Goal: Navigation & Orientation: Find specific page/section

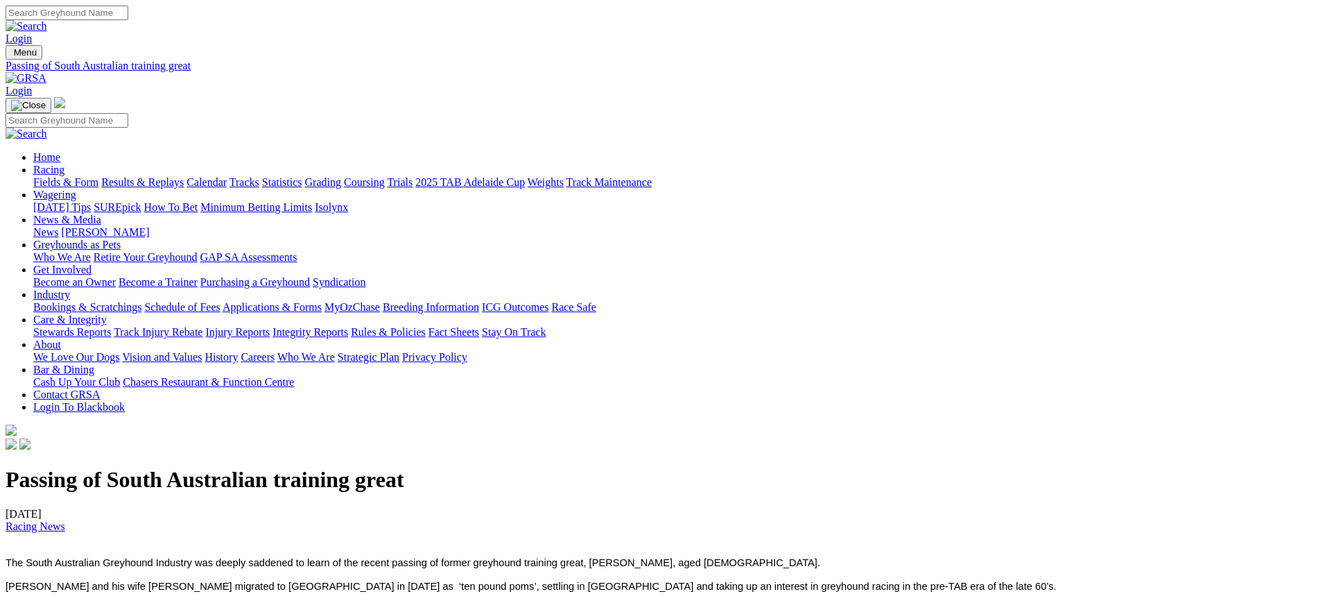
click at [46, 72] on img at bounding box center [26, 78] width 41 height 12
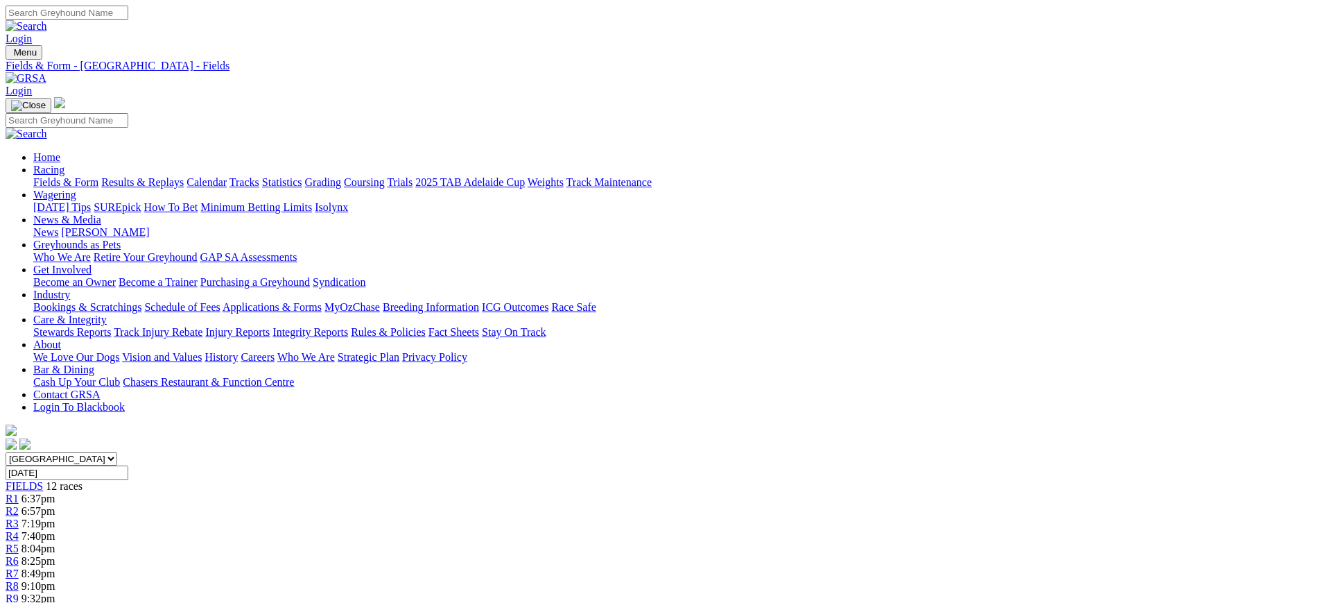
click at [46, 72] on img at bounding box center [26, 78] width 41 height 12
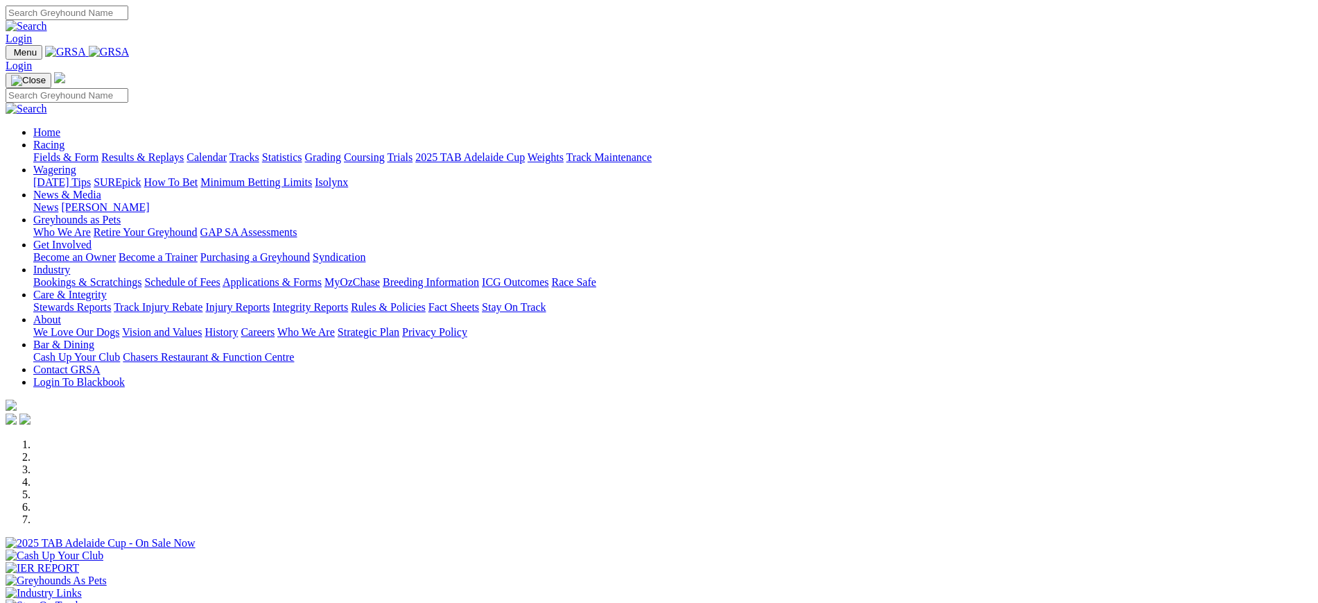
scroll to position [420, 0]
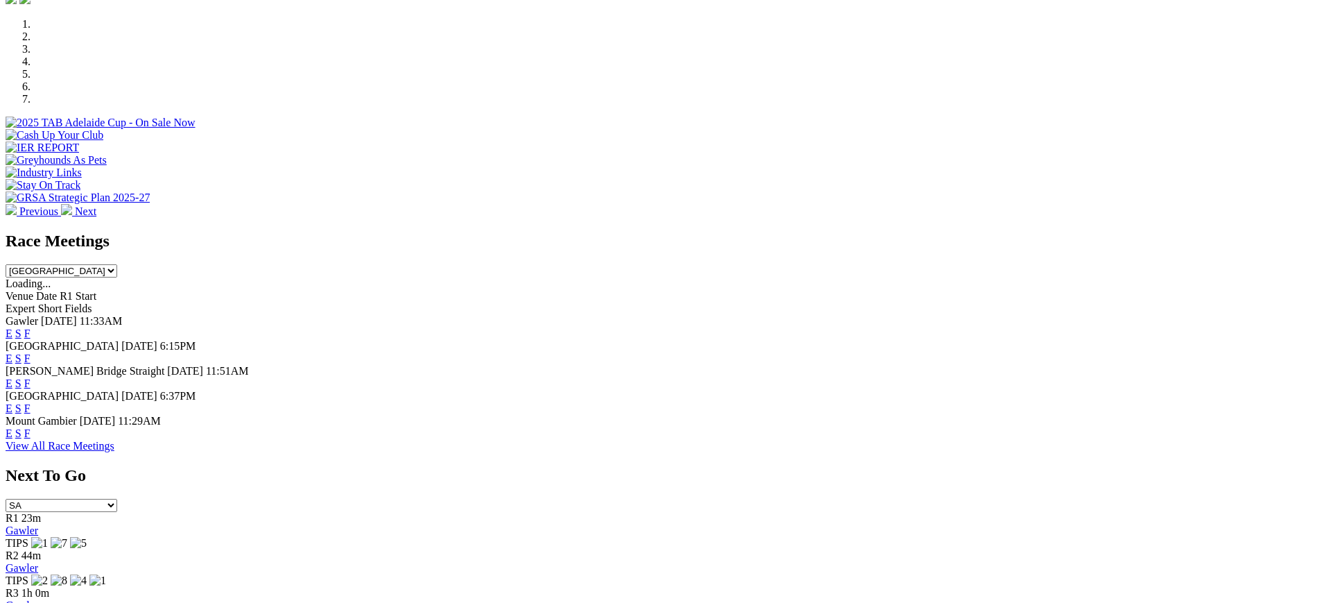
click at [31, 377] on link "F" at bounding box center [27, 383] width 6 height 12
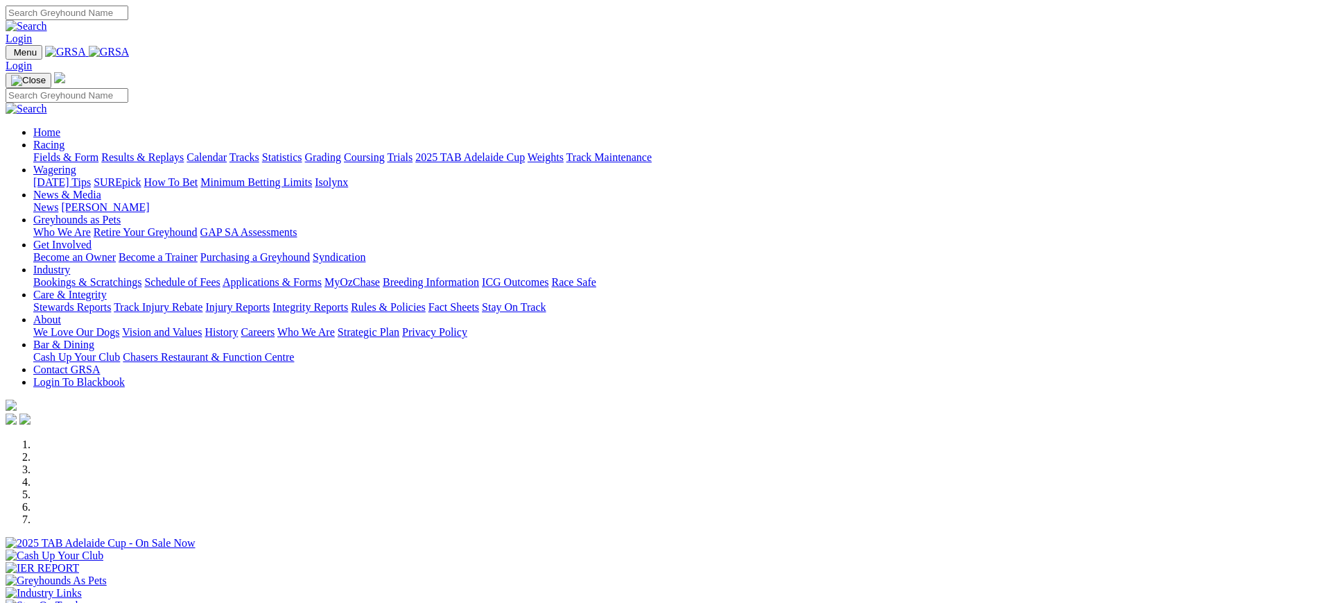
click at [149, 201] on link "[PERSON_NAME]" at bounding box center [105, 207] width 88 height 12
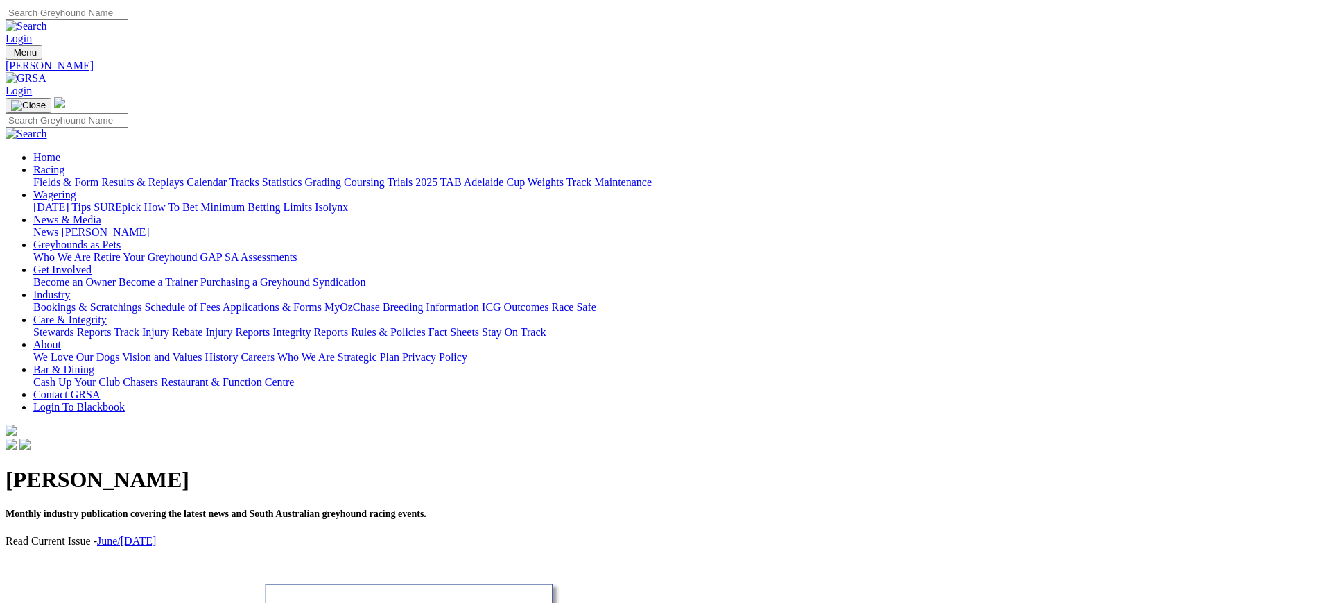
click at [46, 72] on img at bounding box center [26, 78] width 41 height 12
